Goal: Transaction & Acquisition: Obtain resource

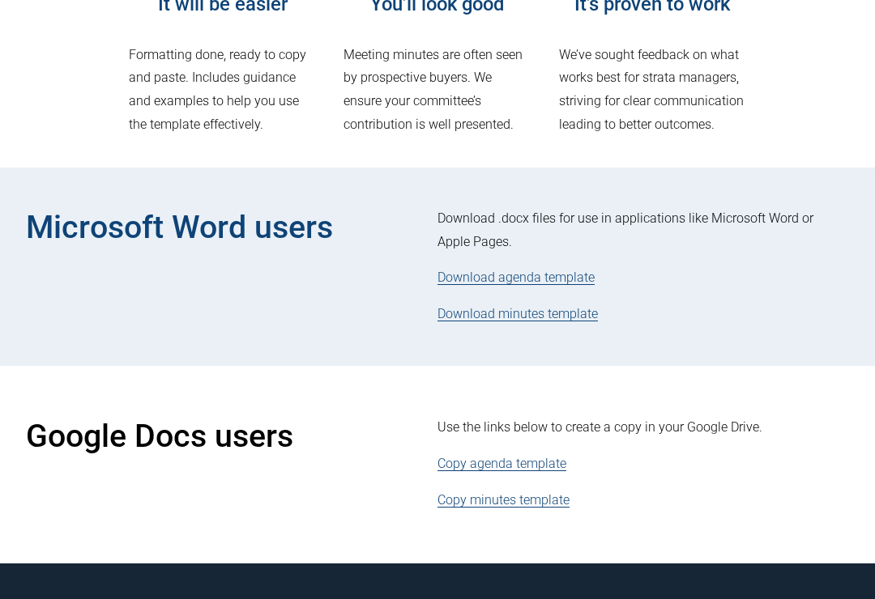
scroll to position [465, 0]
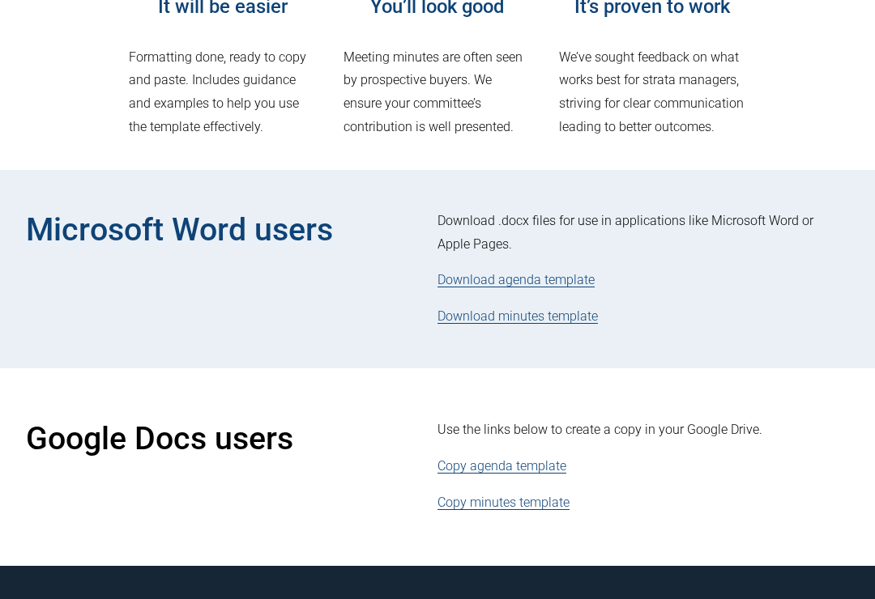
click at [547, 324] on link "Download minutes template" at bounding box center [517, 316] width 160 height 15
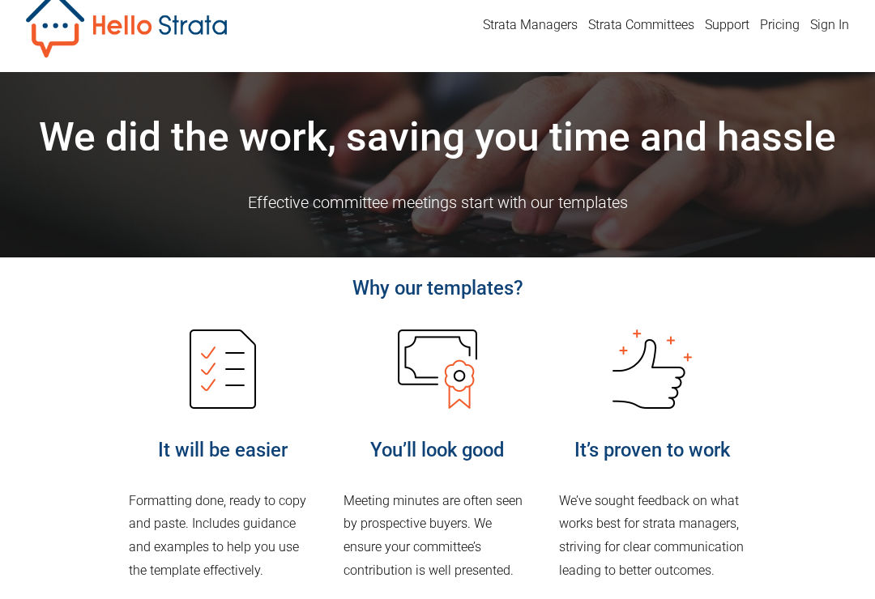
scroll to position [0, 0]
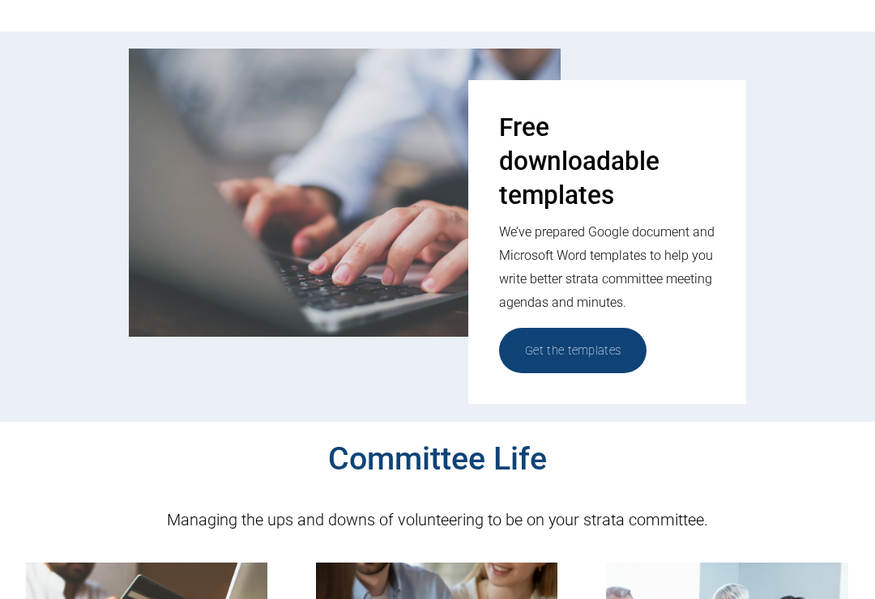
scroll to position [886, 0]
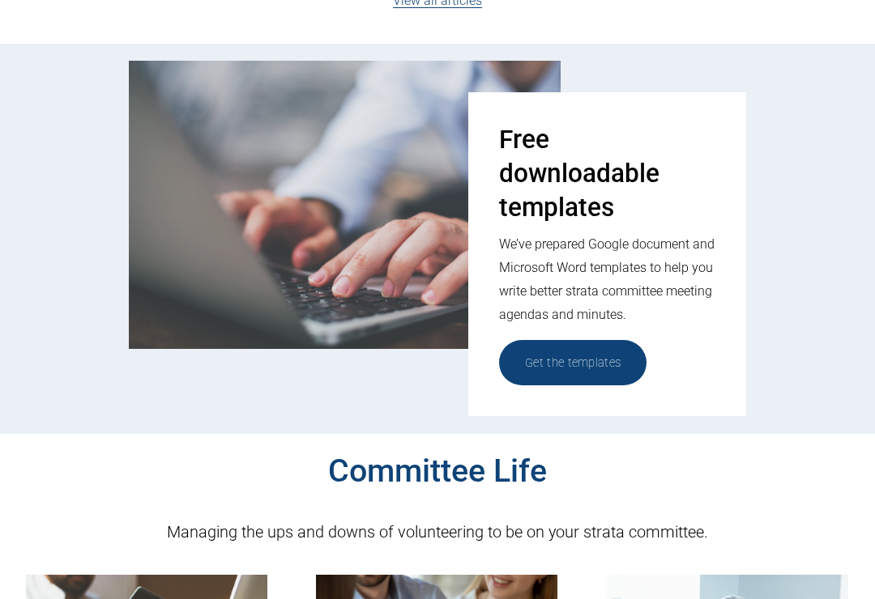
click at [618, 364] on link "Get the templates" at bounding box center [572, 362] width 147 height 45
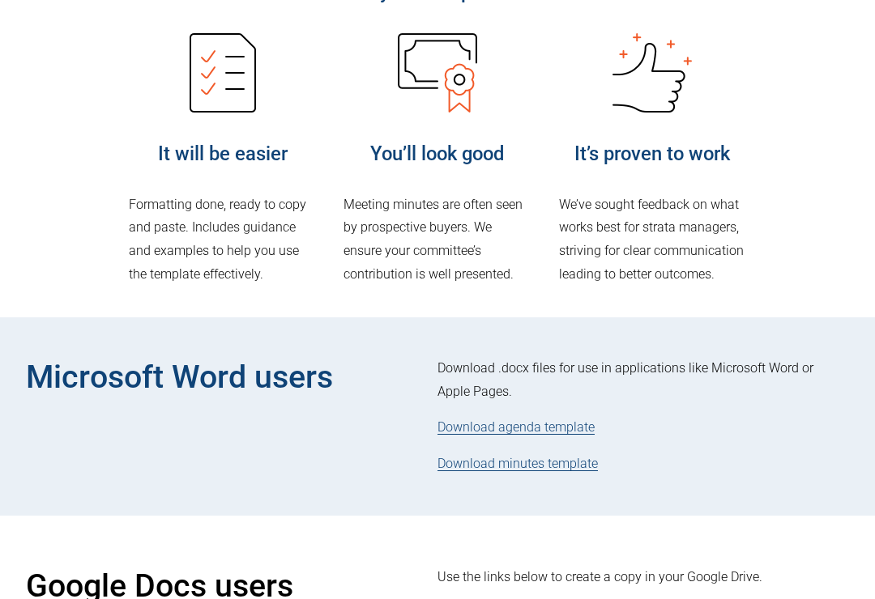
scroll to position [425, 0]
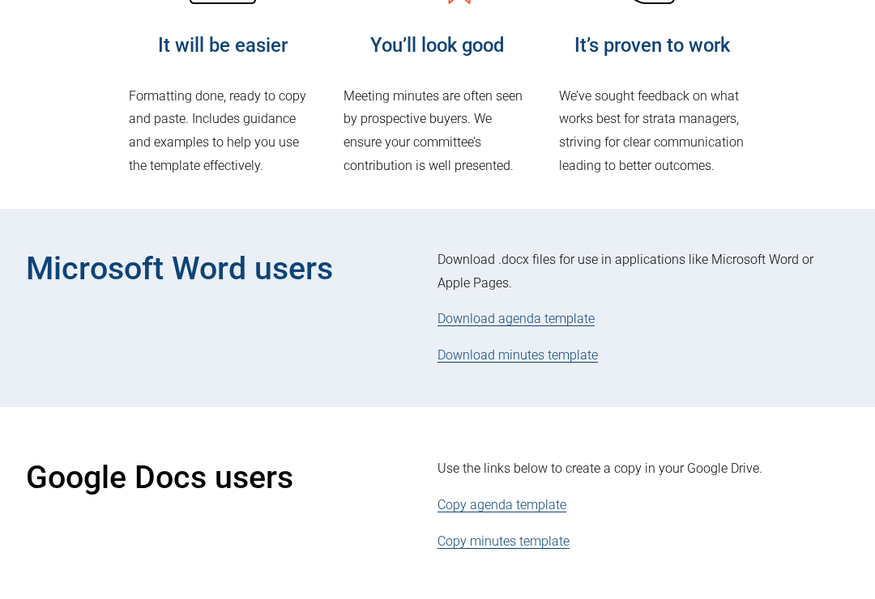
click at [573, 326] on link "Download agenda template" at bounding box center [515, 318] width 157 height 15
